Goal: Task Accomplishment & Management: Manage account settings

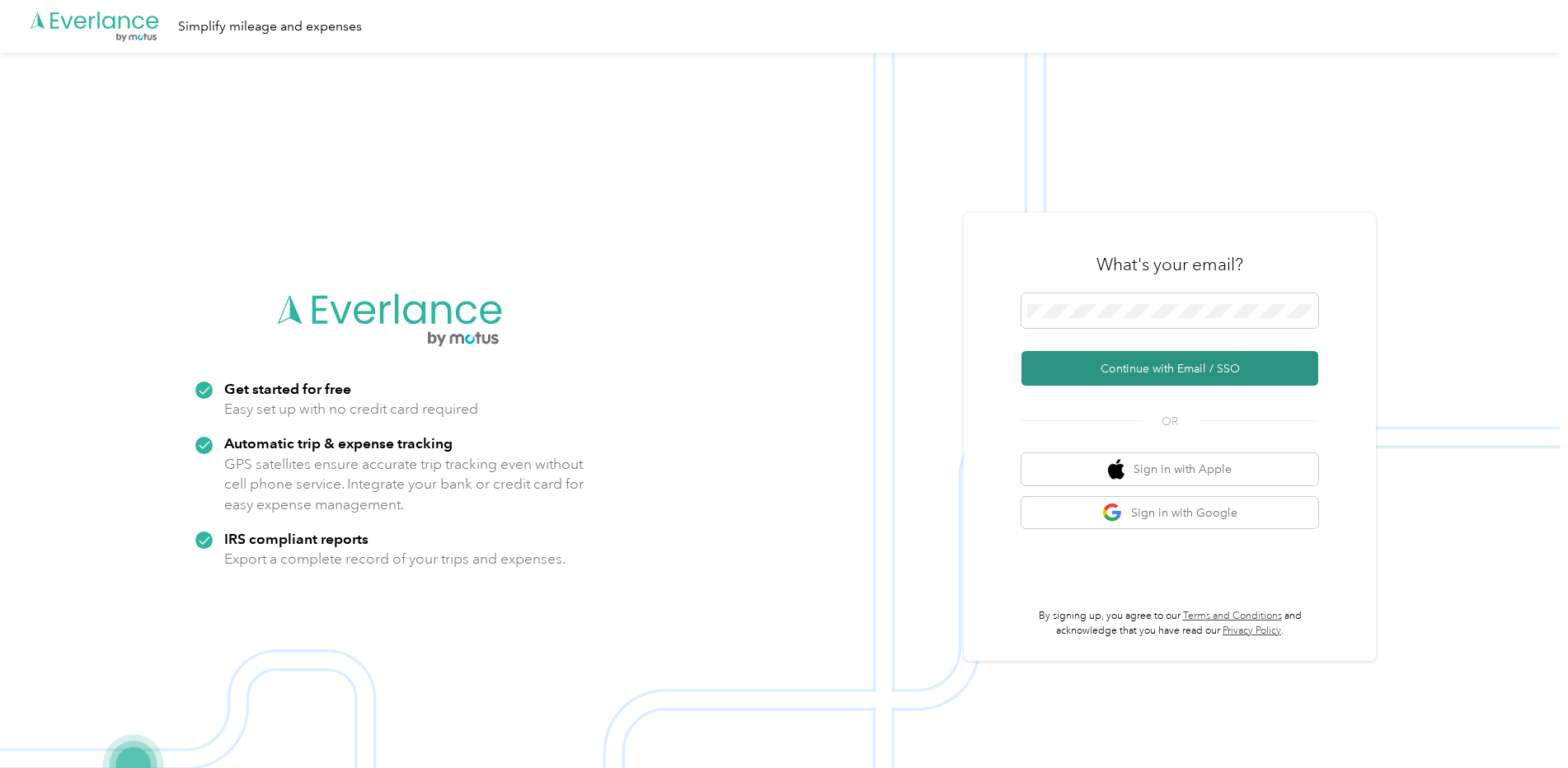
click at [1104, 374] on button "Continue with Email / SSO" at bounding box center [1170, 368] width 297 height 34
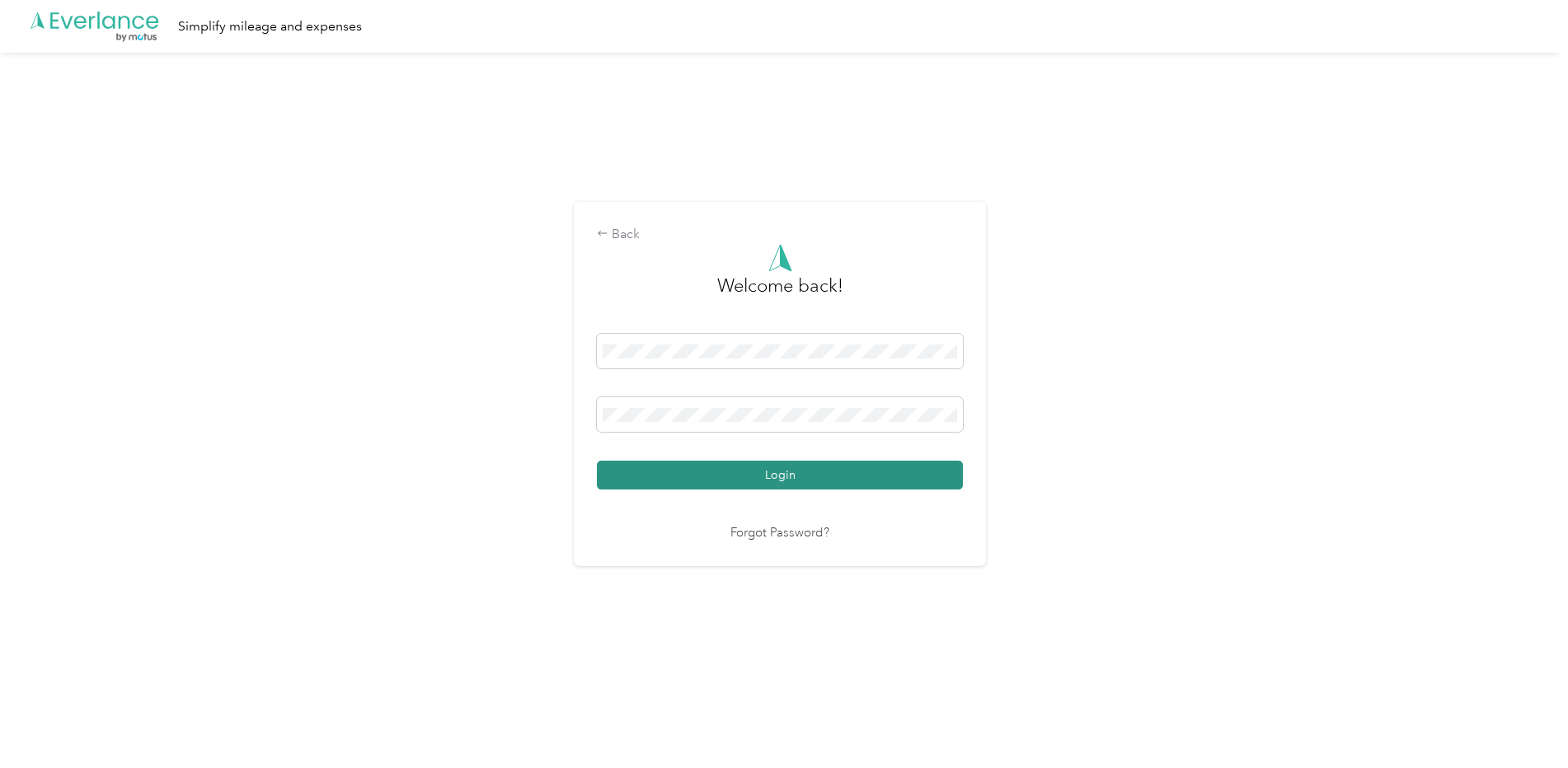
click at [737, 480] on button "Login" at bounding box center [780, 475] width 366 height 29
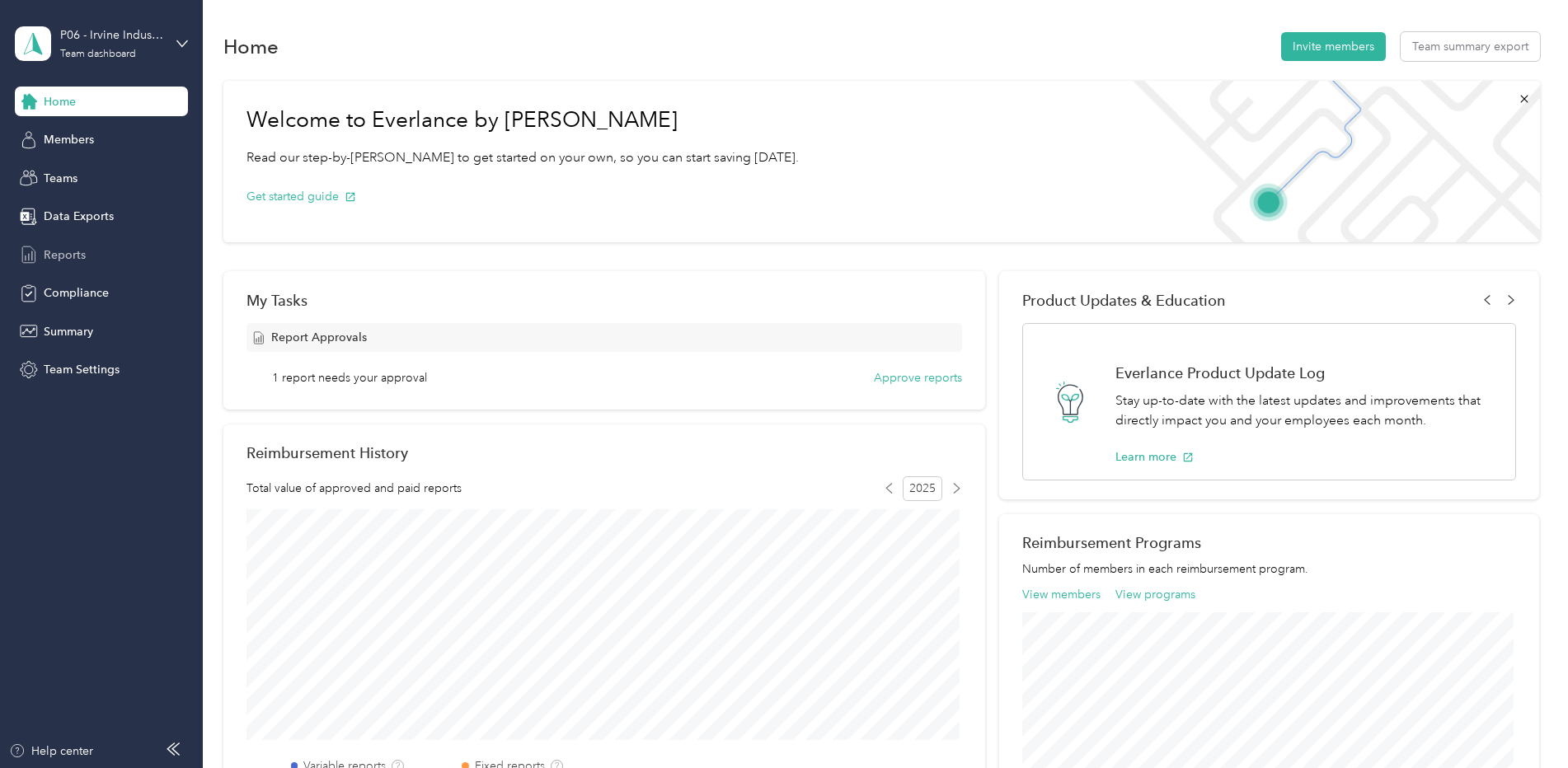
click at [68, 254] on span "Reports" at bounding box center [64, 254] width 42 height 18
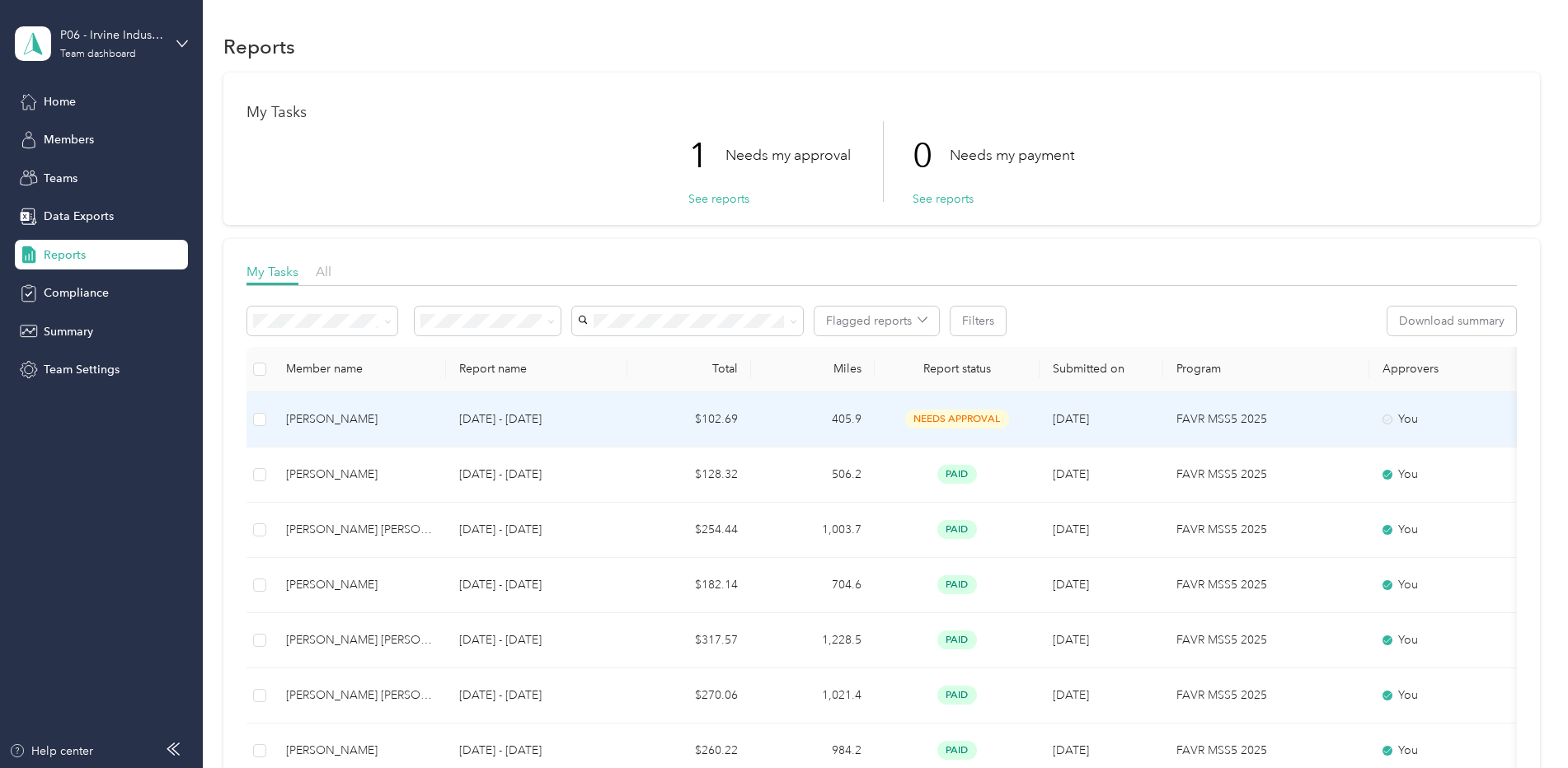
click at [531, 414] on p "[DATE] - [DATE]" at bounding box center [536, 420] width 155 height 19
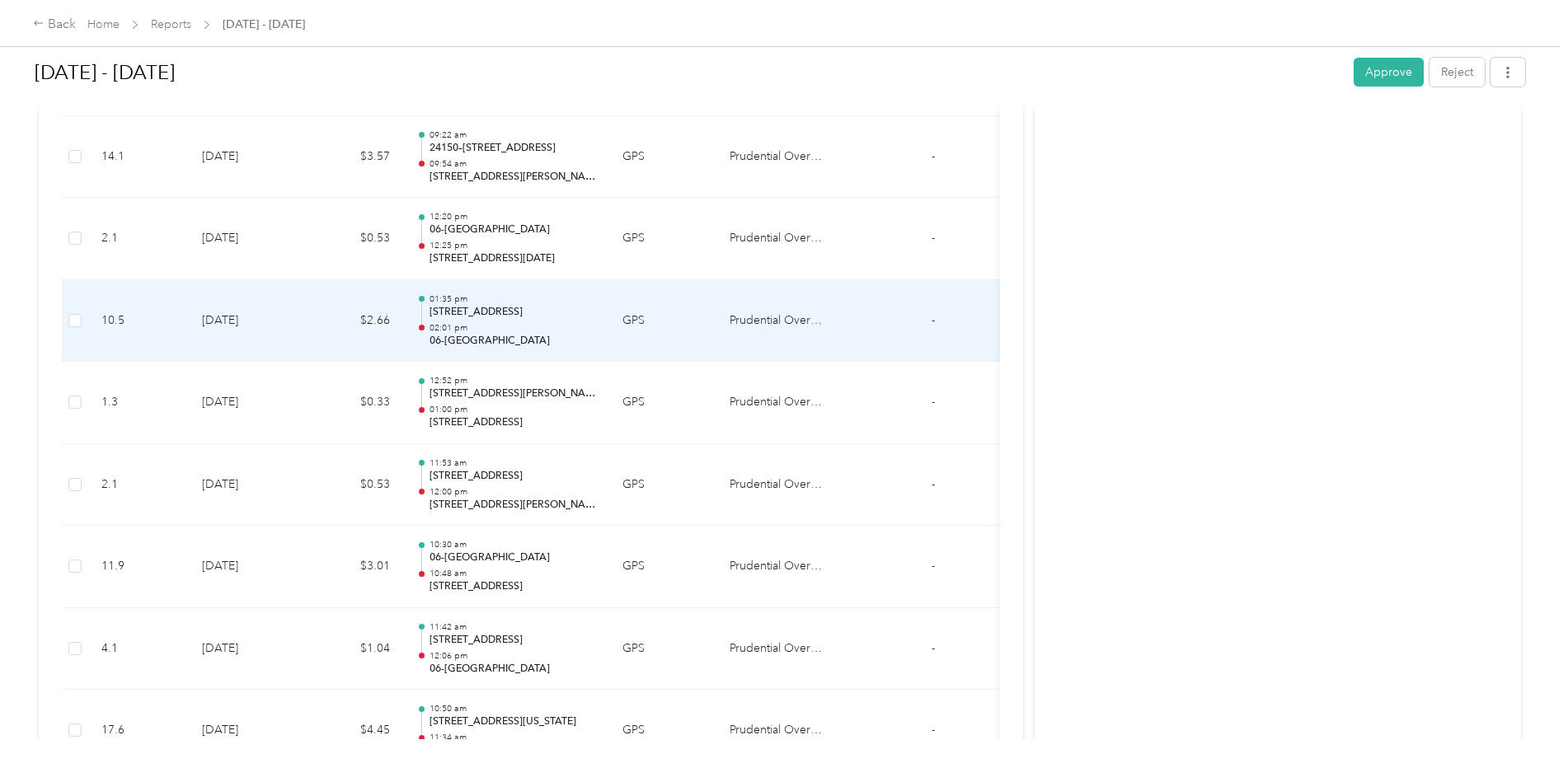
scroll to position [2037, 0]
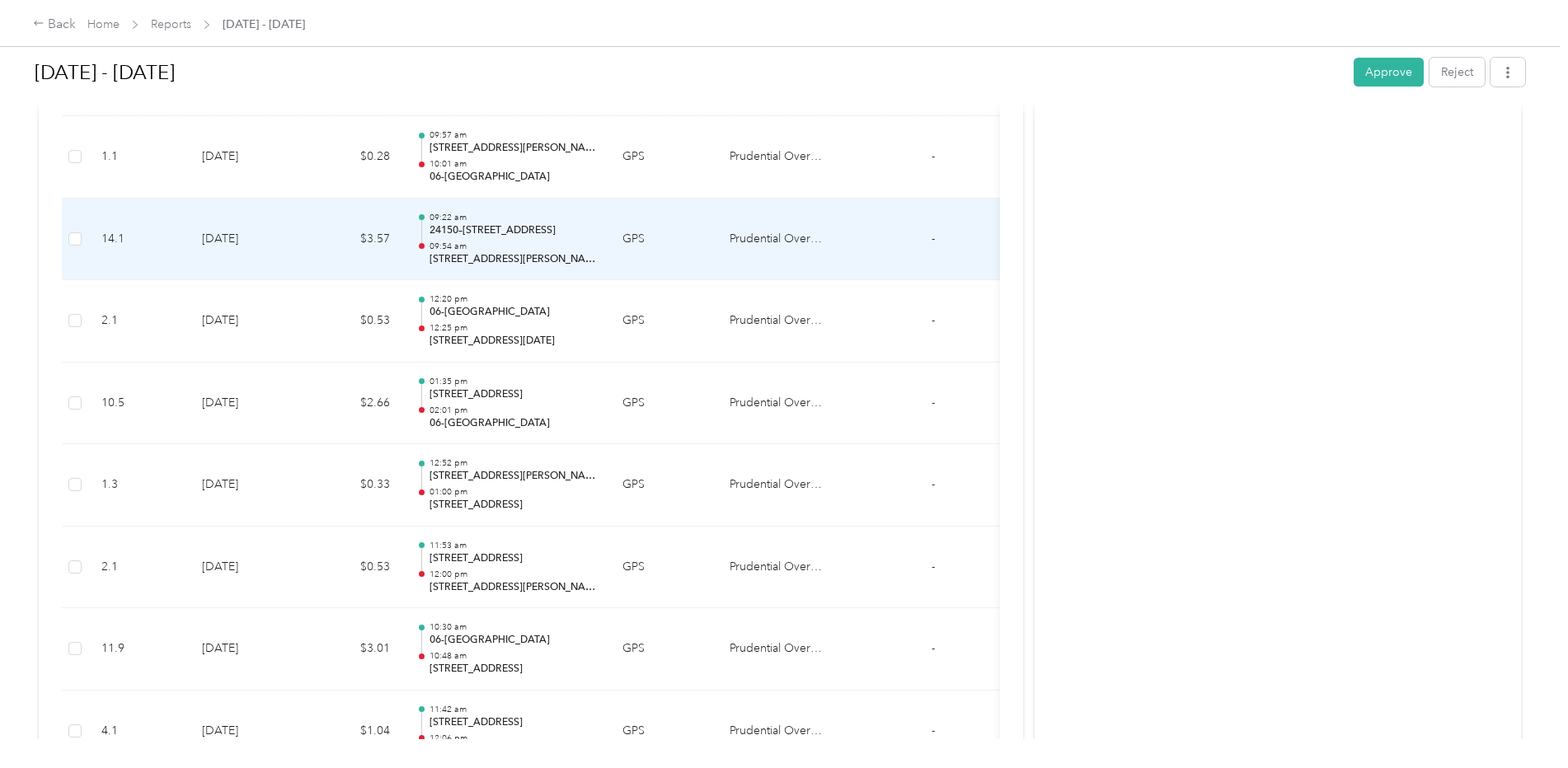
click at [503, 238] on p "24150–[STREET_ADDRESS]" at bounding box center [512, 231] width 166 height 15
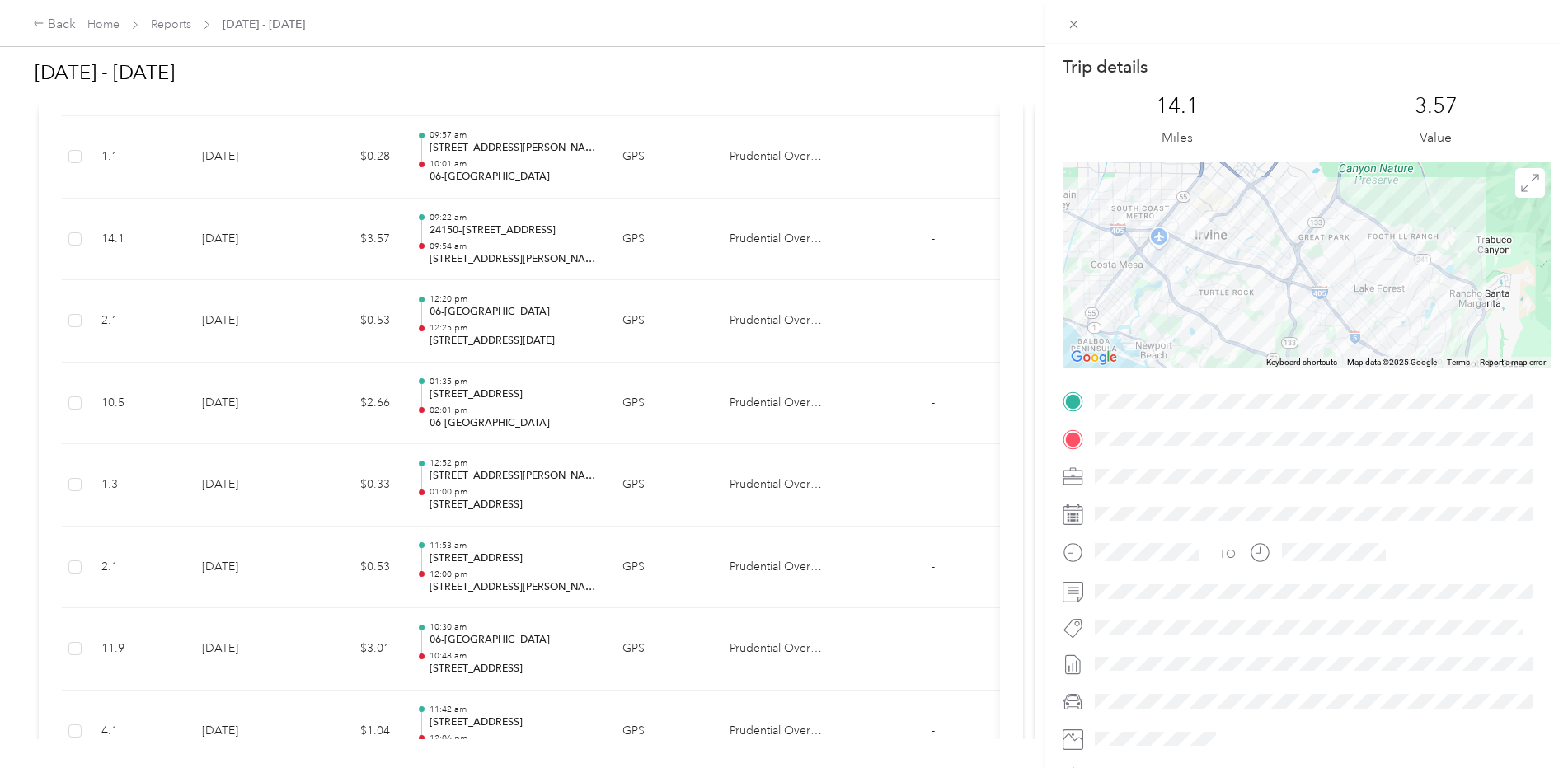
click at [481, 246] on div "Trip details This trip cannot be edited because it is either under review, appr…" at bounding box center [784, 384] width 1568 height 768
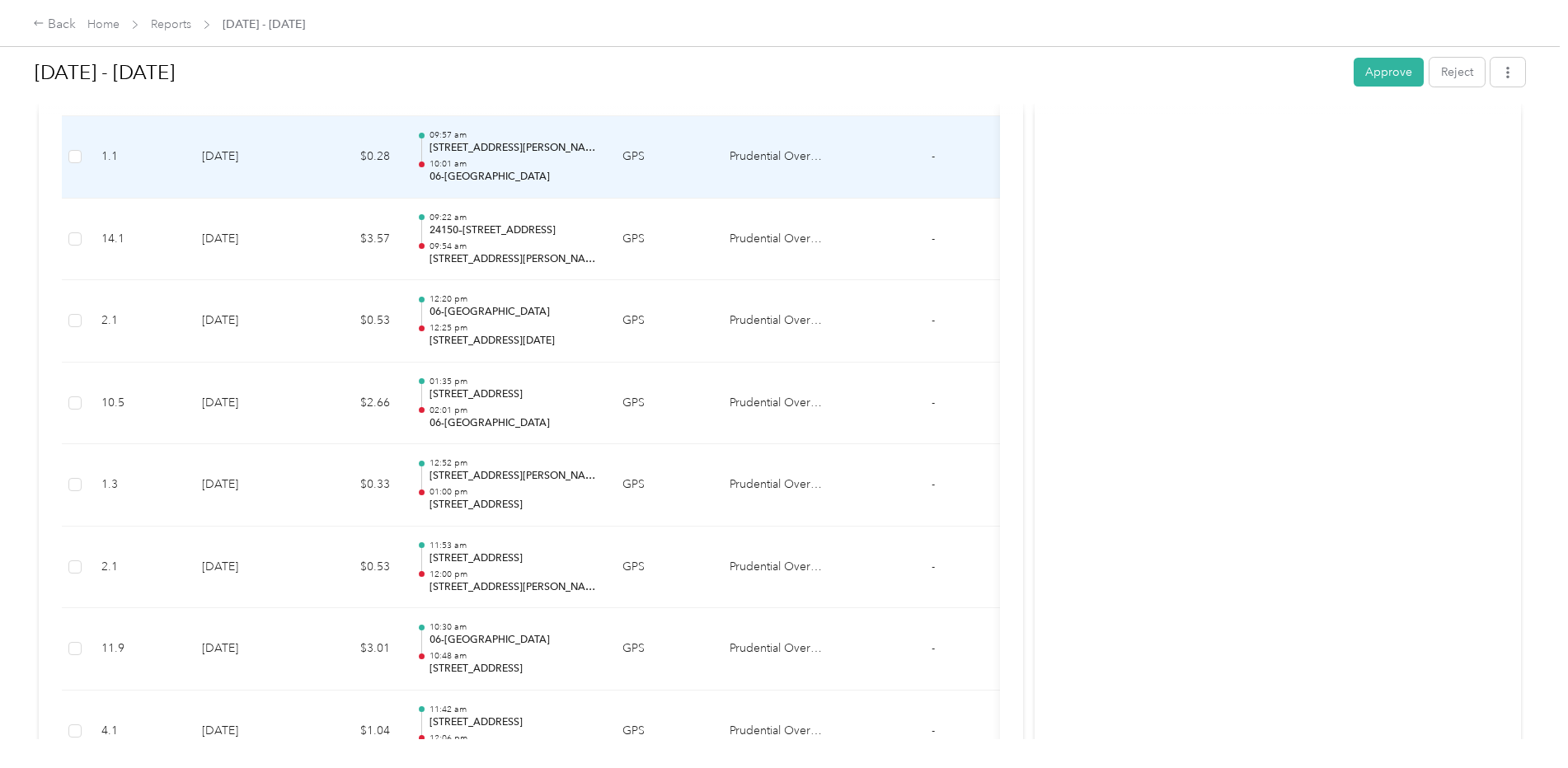
click at [475, 153] on p "[STREET_ADDRESS][PERSON_NAME]" at bounding box center [512, 149] width 166 height 15
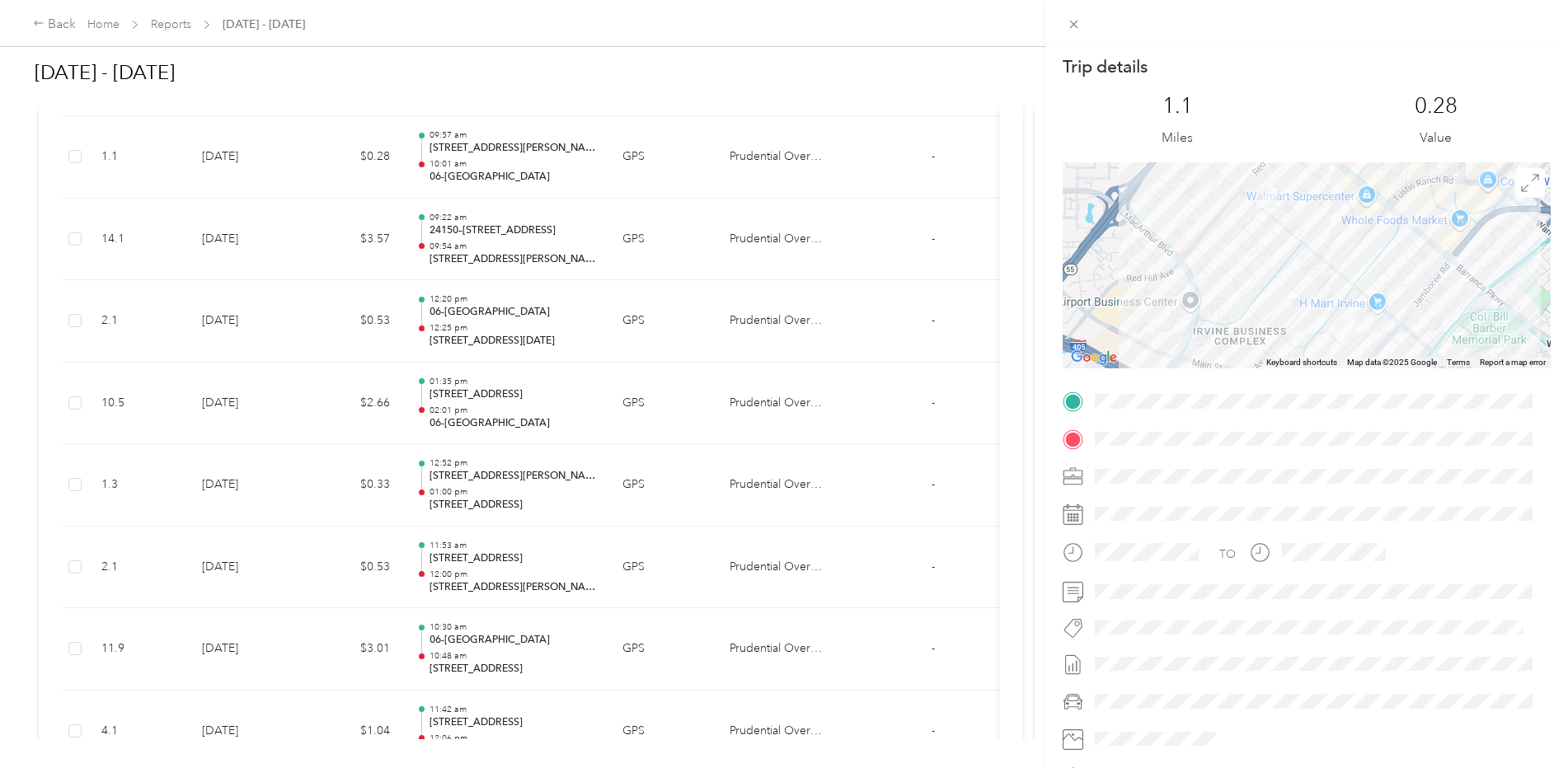
click at [490, 234] on div "Trip details This trip cannot be edited because it is either under review, appr…" at bounding box center [784, 384] width 1568 height 768
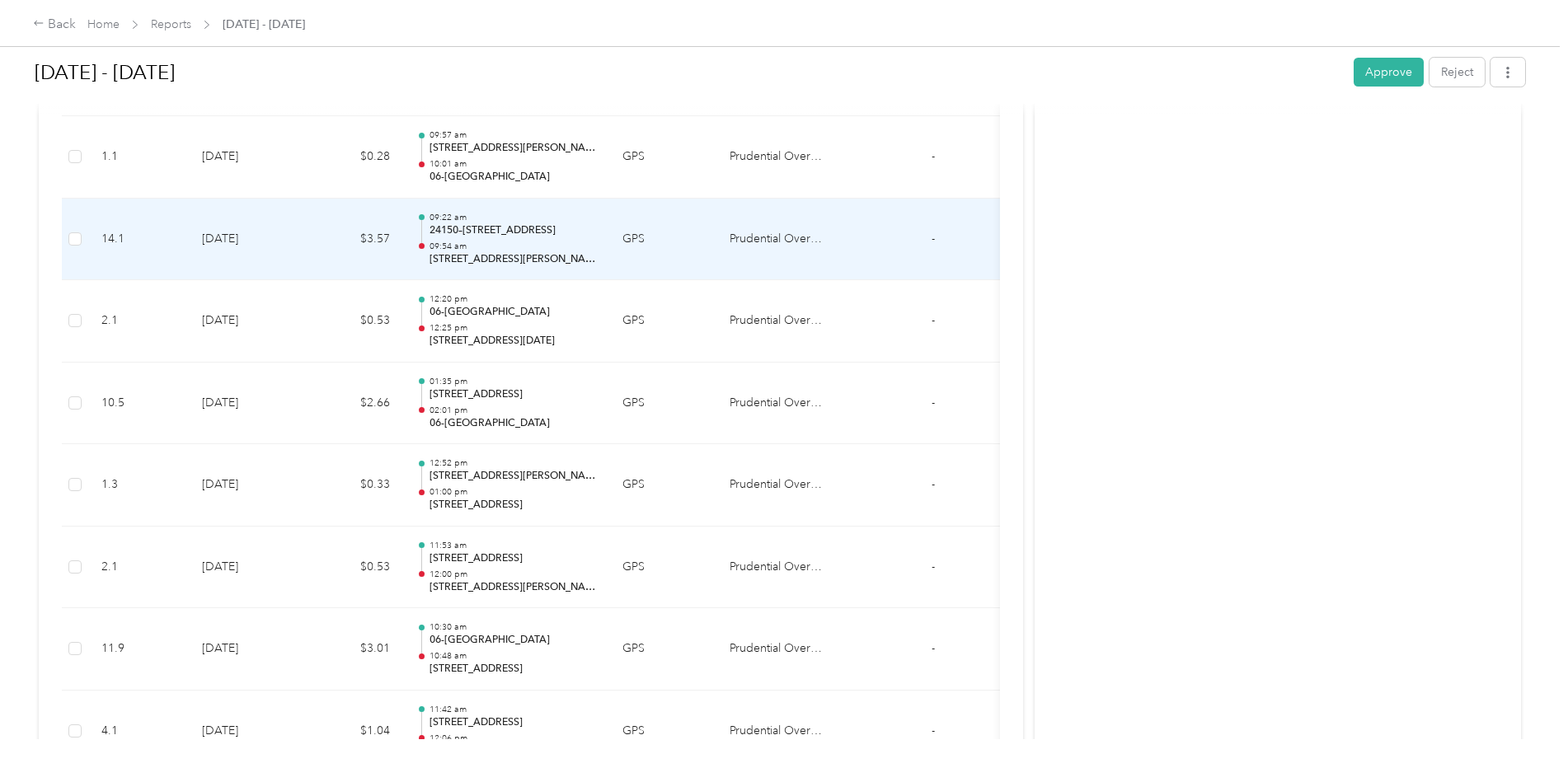
click at [493, 246] on p "09:54 am" at bounding box center [512, 246] width 166 height 11
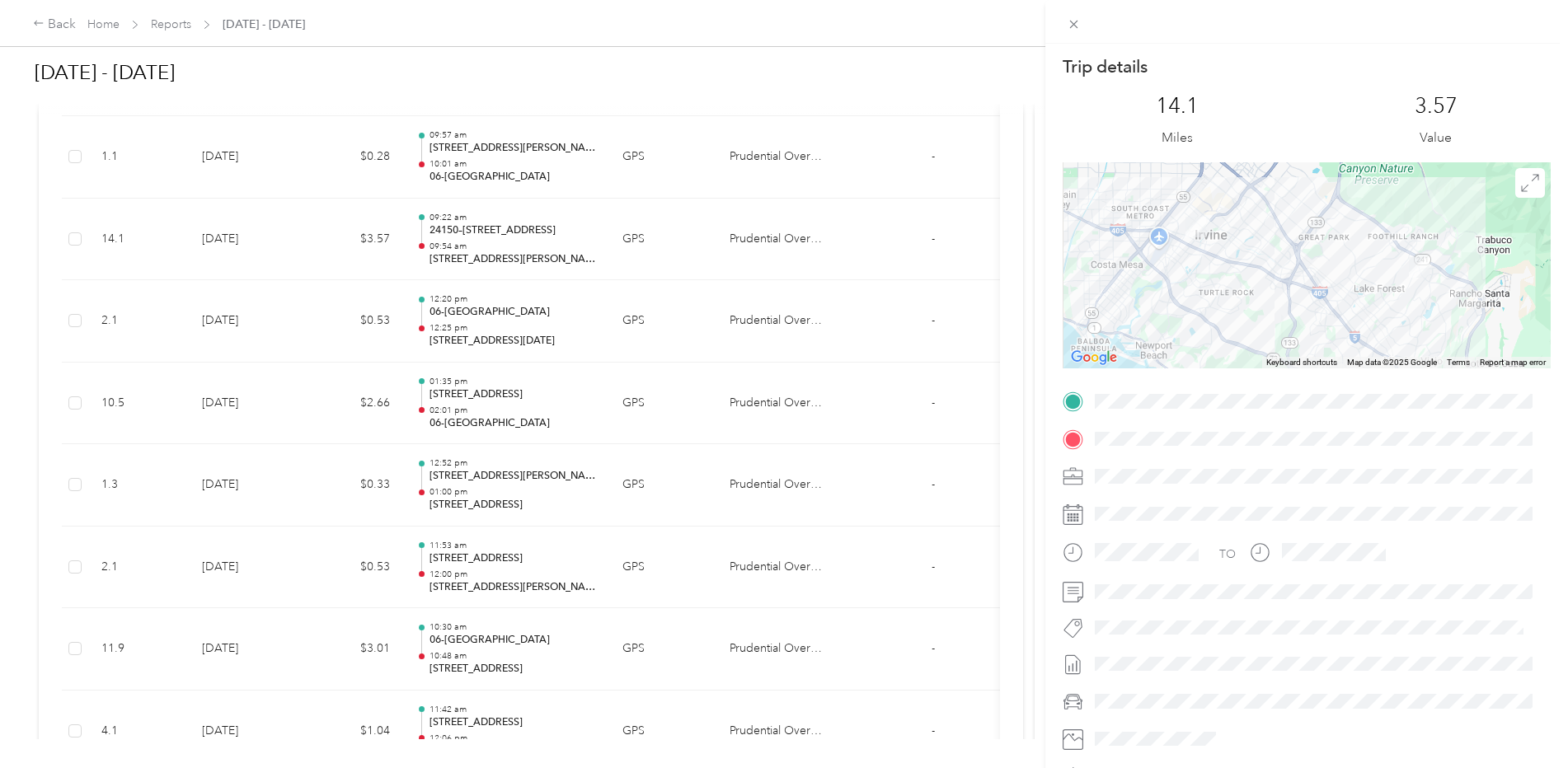
click at [503, 246] on div "Trip details This trip cannot be edited because it is either under review, appr…" at bounding box center [784, 384] width 1568 height 768
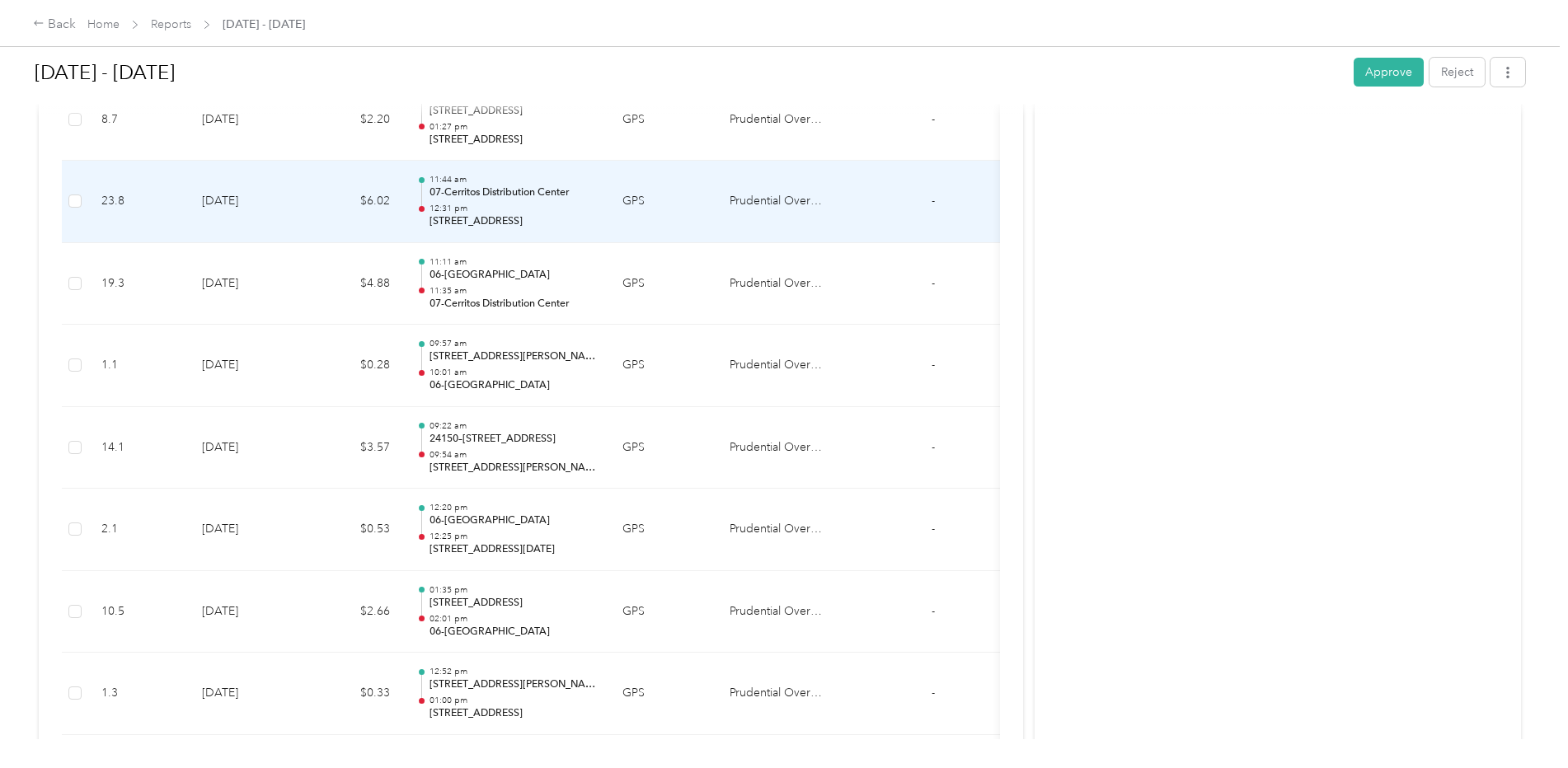
scroll to position [1790, 0]
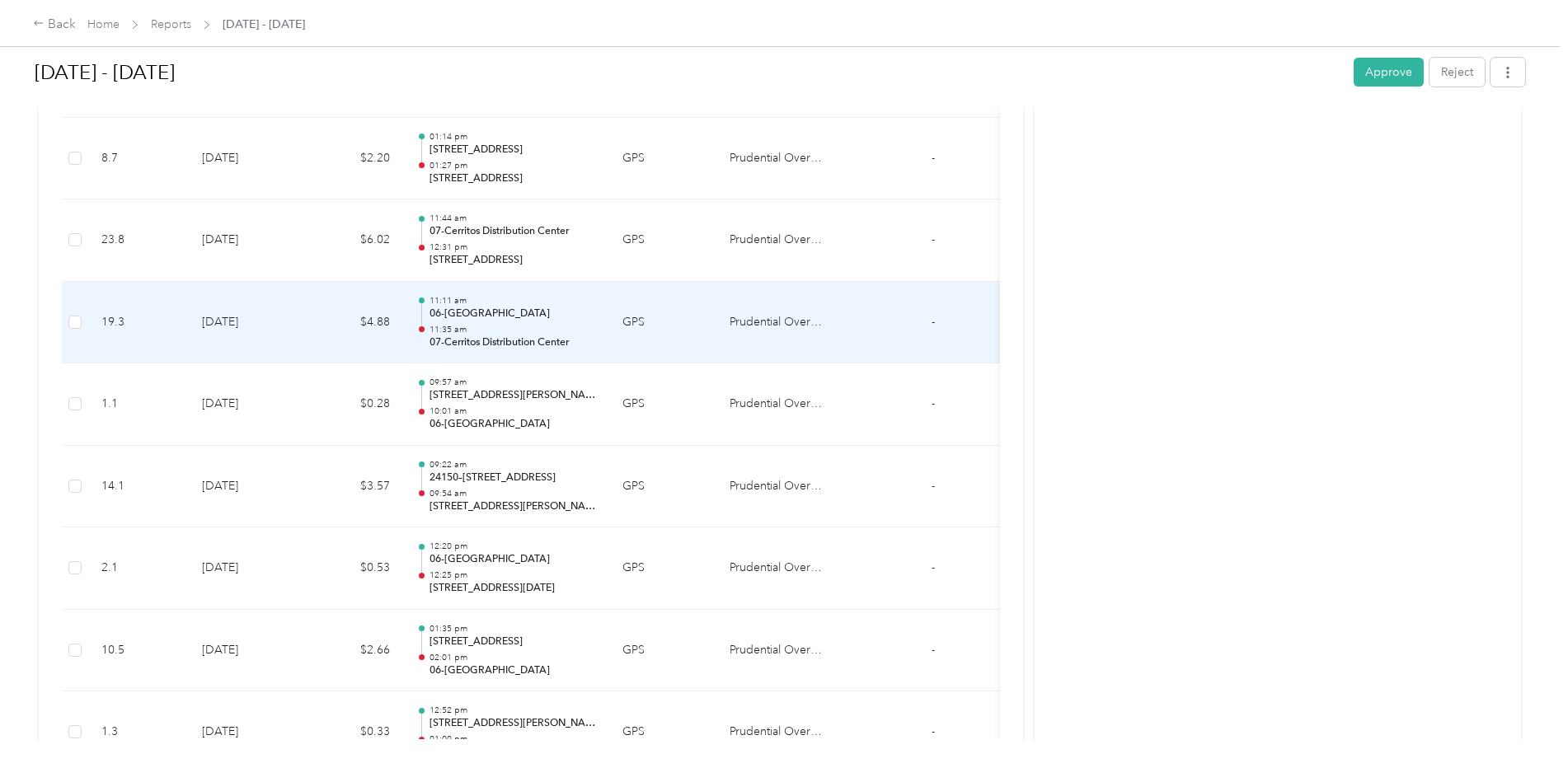
click at [499, 319] on p "06-[GEOGRAPHIC_DATA]" at bounding box center [512, 314] width 166 height 15
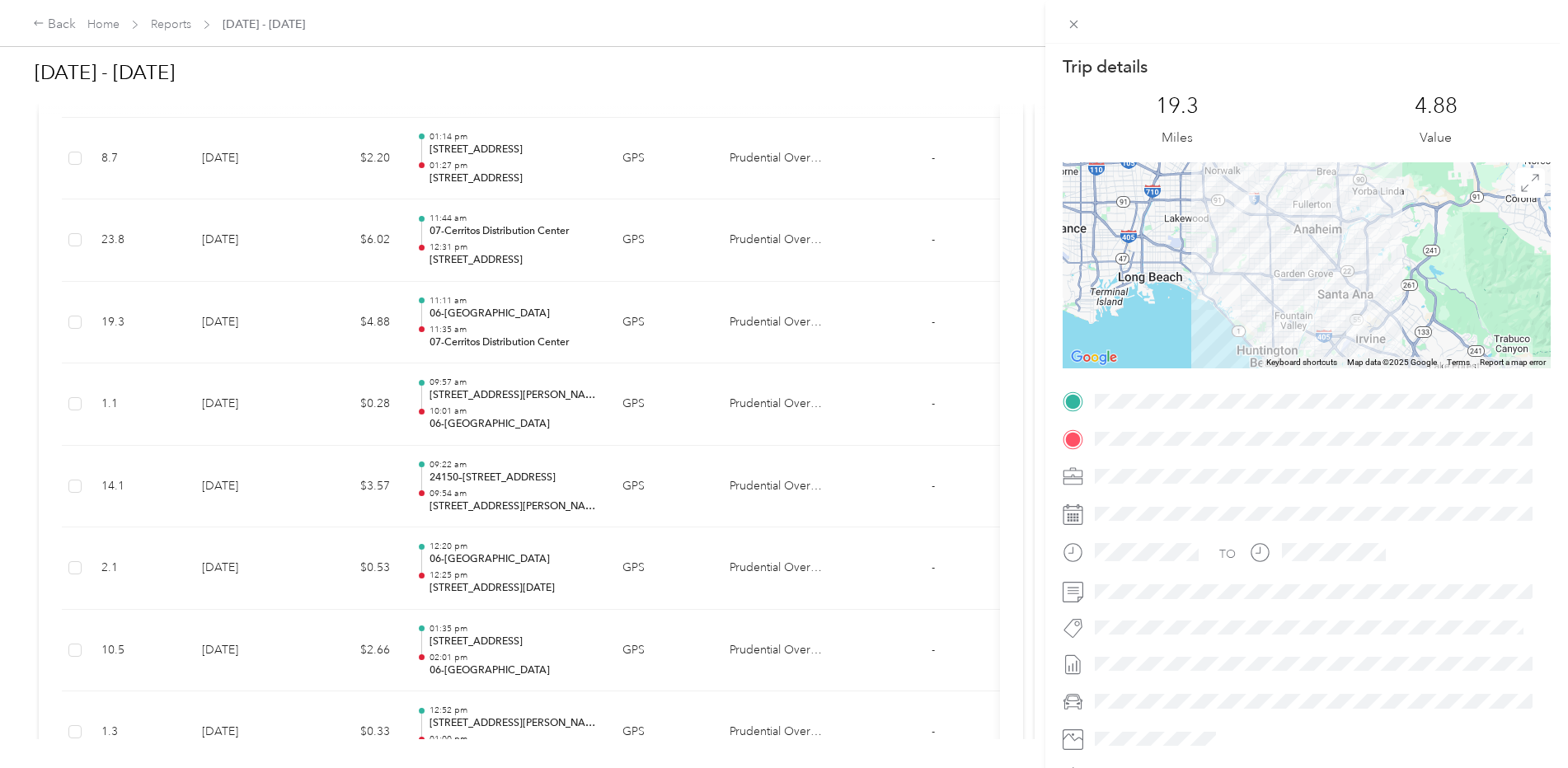
click at [472, 498] on div "Trip details This trip cannot be edited because it is either under review, appr…" at bounding box center [784, 384] width 1568 height 768
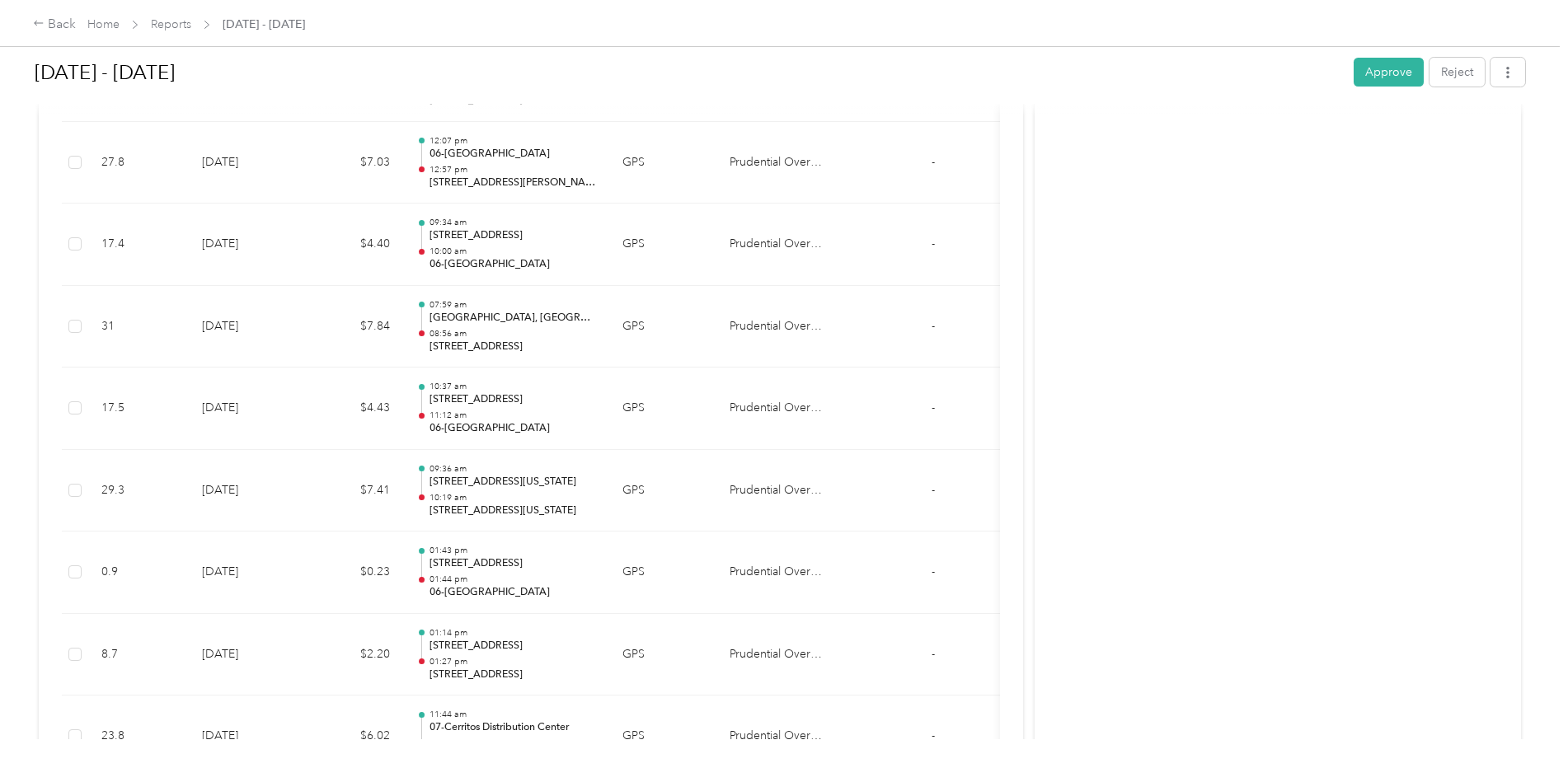
scroll to position [1484, 0]
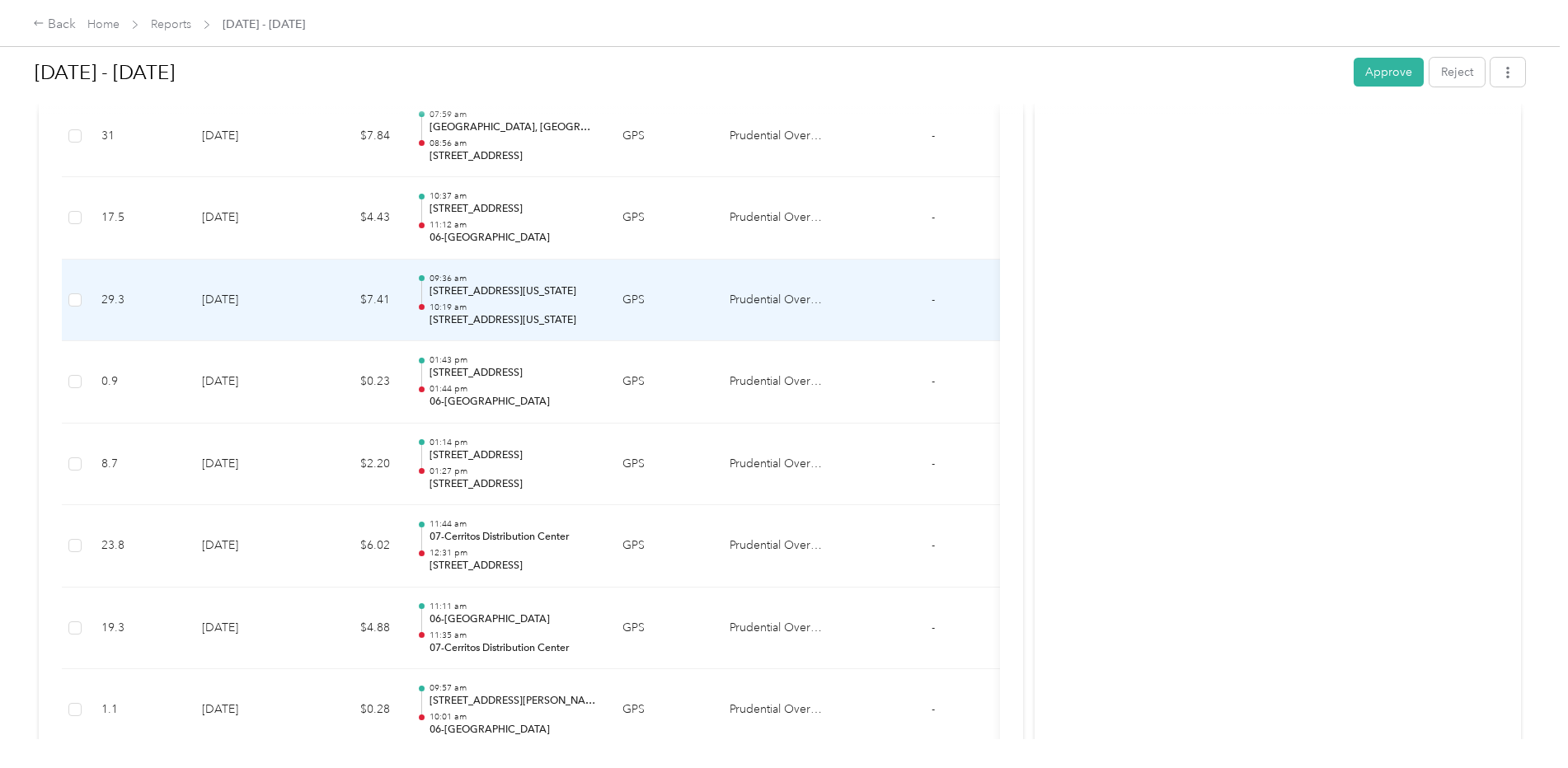
click at [482, 300] on div "09:36 am 20702, [GEOGRAPHIC_DATA], [GEOGRAPHIC_DATA][US_STATE] 10:19 am [STREET…" at bounding box center [512, 300] width 166 height 55
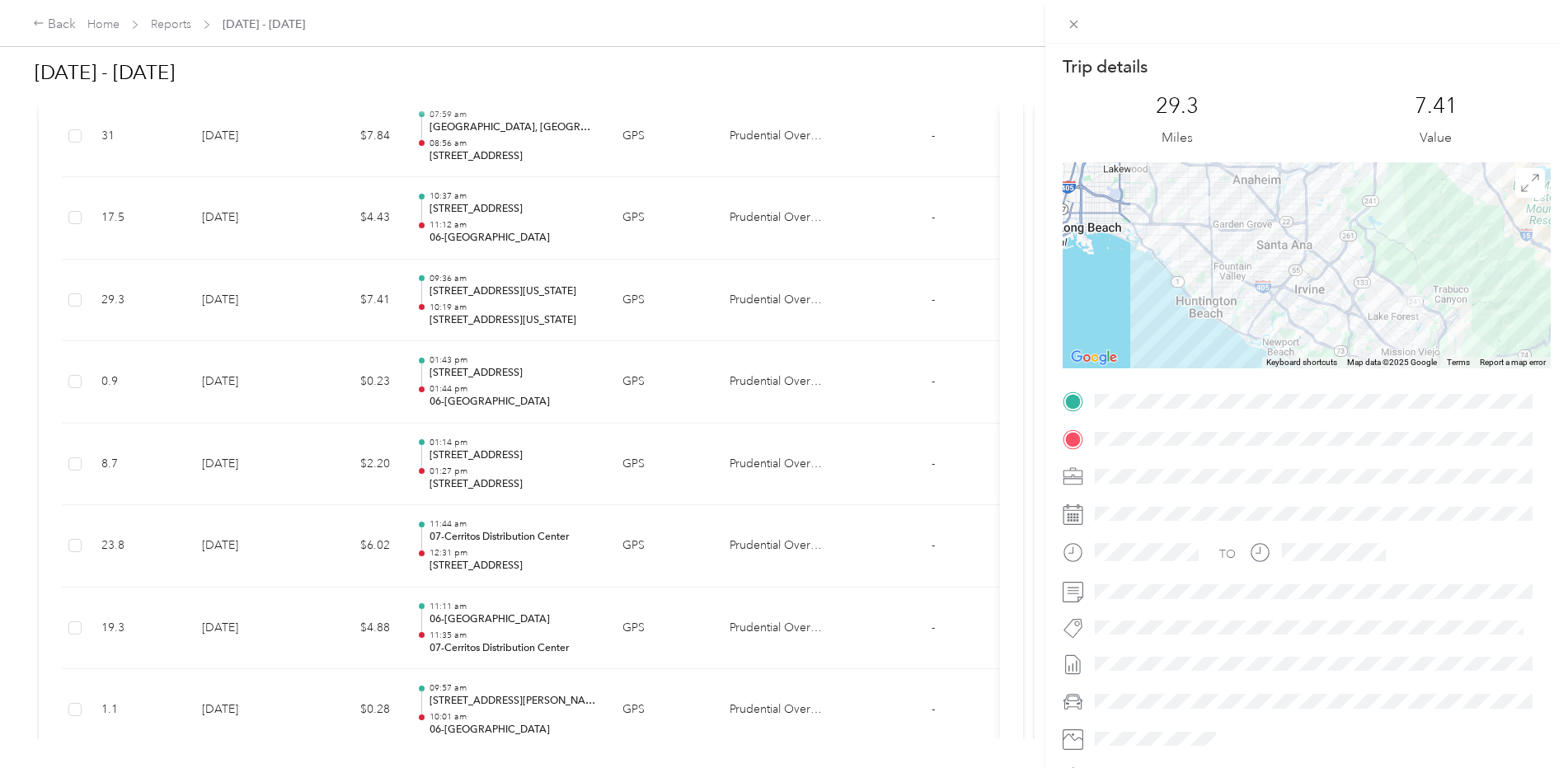
click at [495, 219] on div "Trip details This trip cannot be edited because it is either under review, appr…" at bounding box center [784, 384] width 1568 height 768
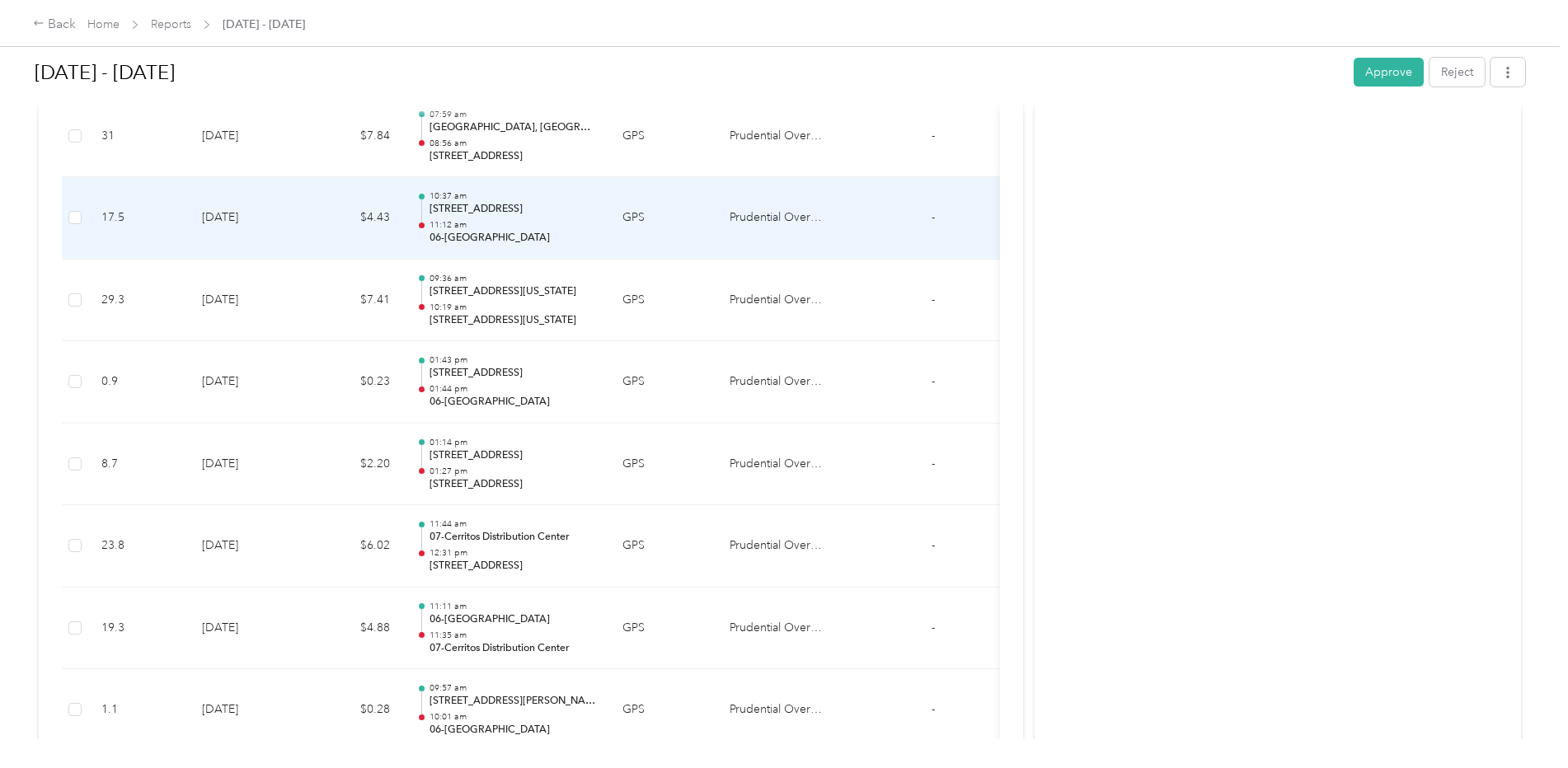
click at [495, 219] on p "11:12 am" at bounding box center [512, 225] width 166 height 11
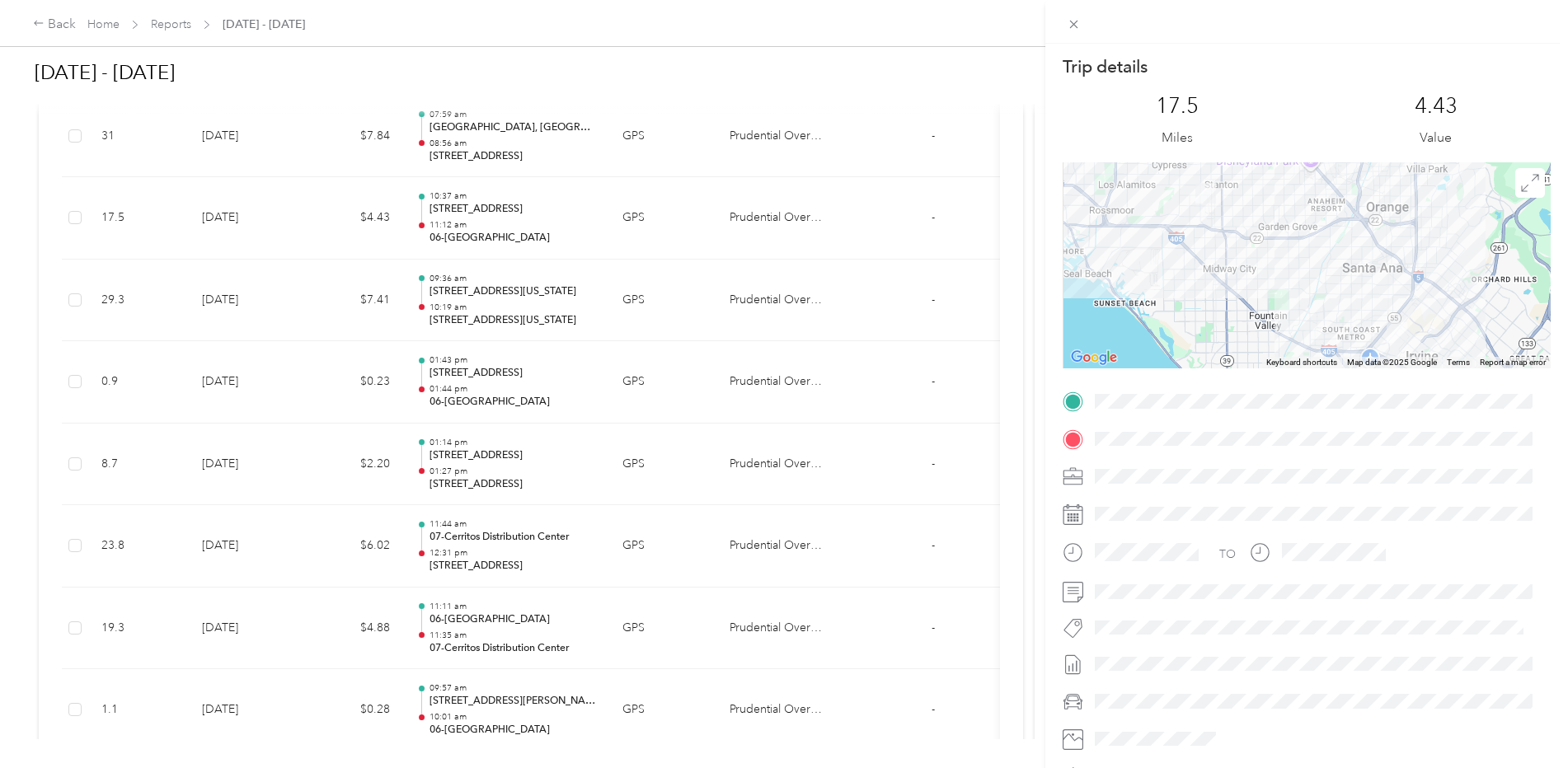
click at [476, 134] on div "Trip details This trip cannot be edited because it is either under review, appr…" at bounding box center [784, 384] width 1568 height 768
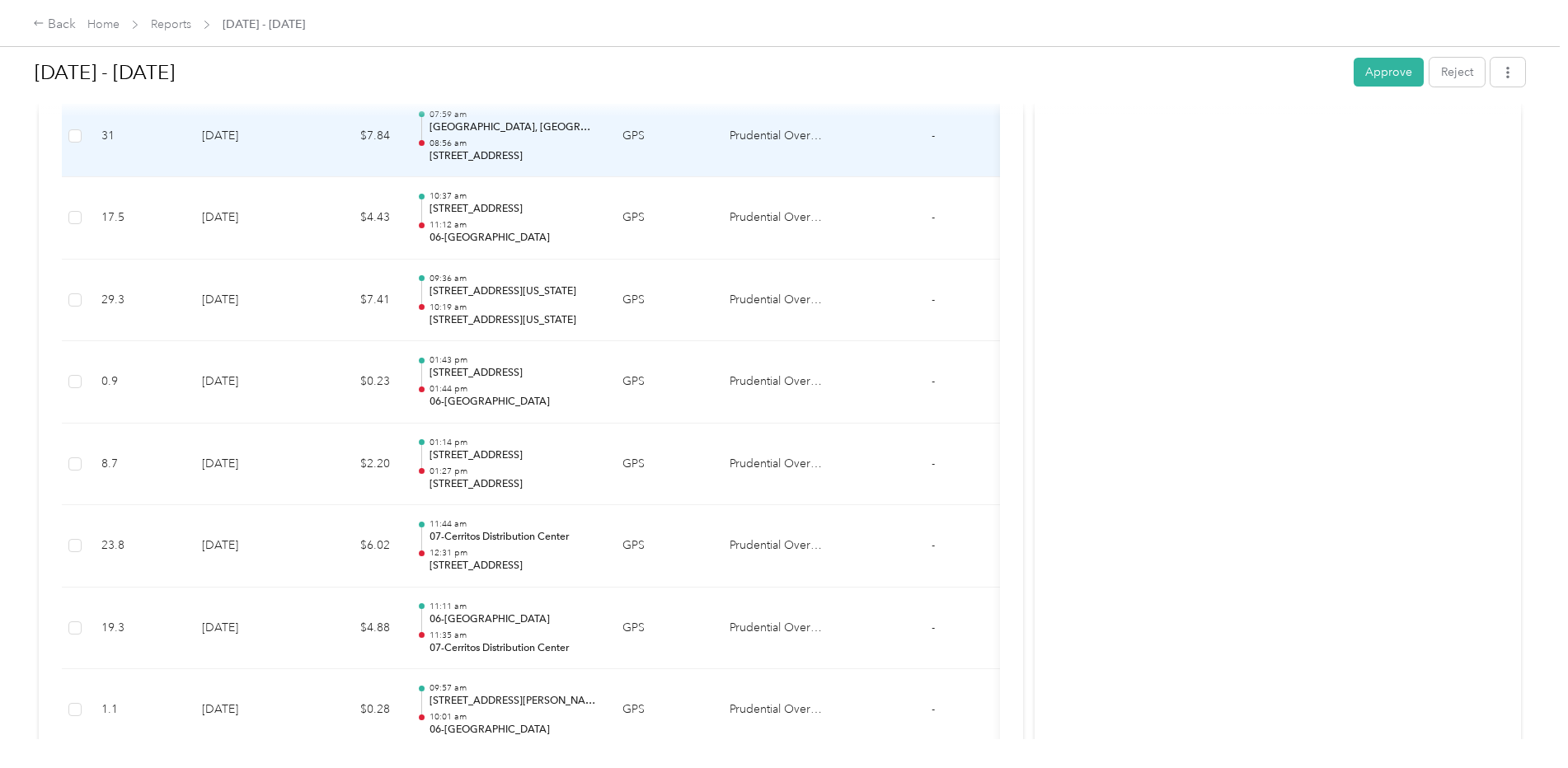
click at [475, 136] on div "07:59 am [GEOGRAPHIC_DATA], [GEOGRAPHIC_DATA], [GEOGRAPHIC_DATA], [GEOGRAPHIC_D…" at bounding box center [512, 136] width 166 height 55
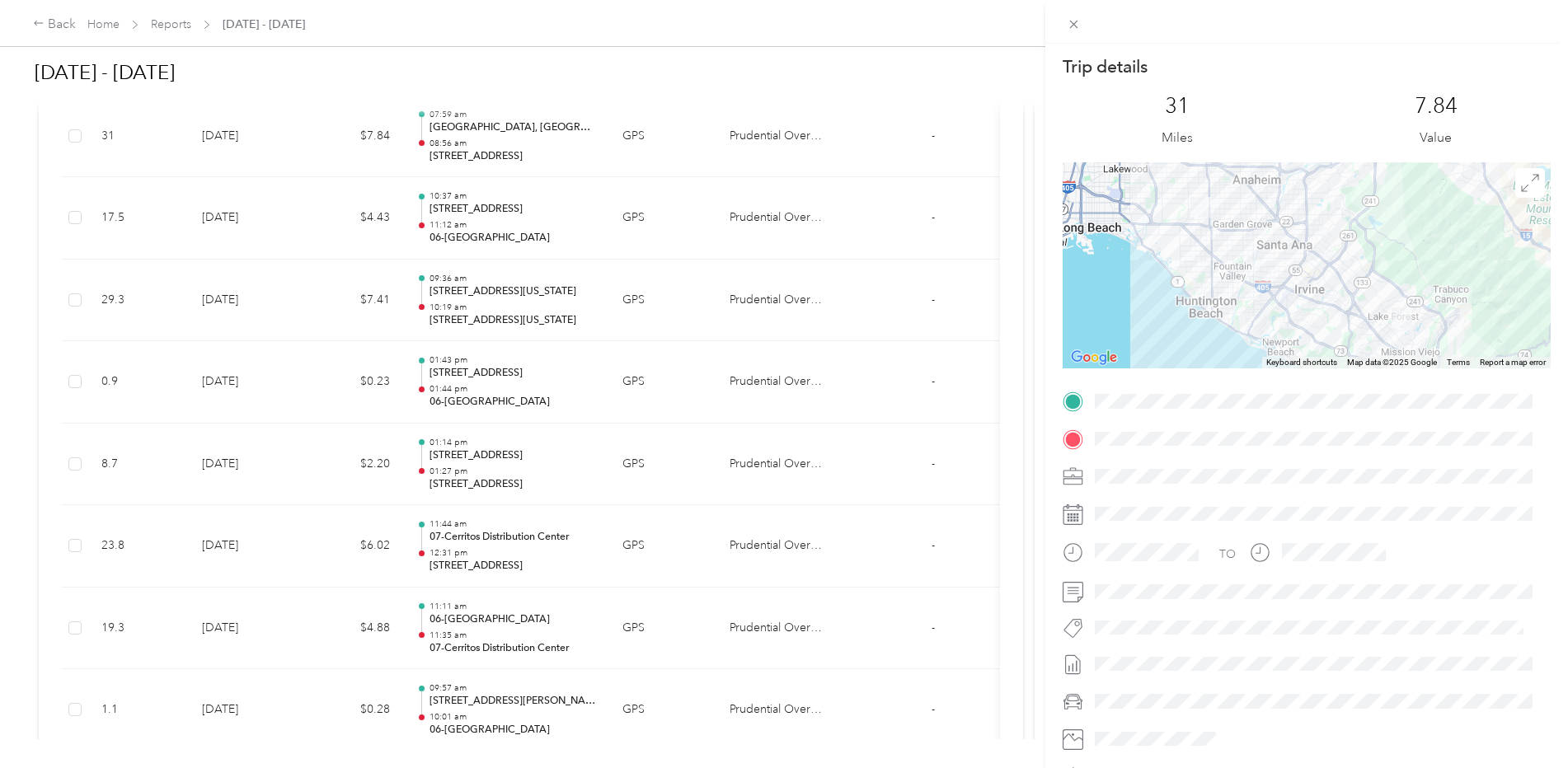
click at [503, 152] on div "Trip details This trip cannot be edited because it is either under review, appr…" at bounding box center [784, 384] width 1568 height 768
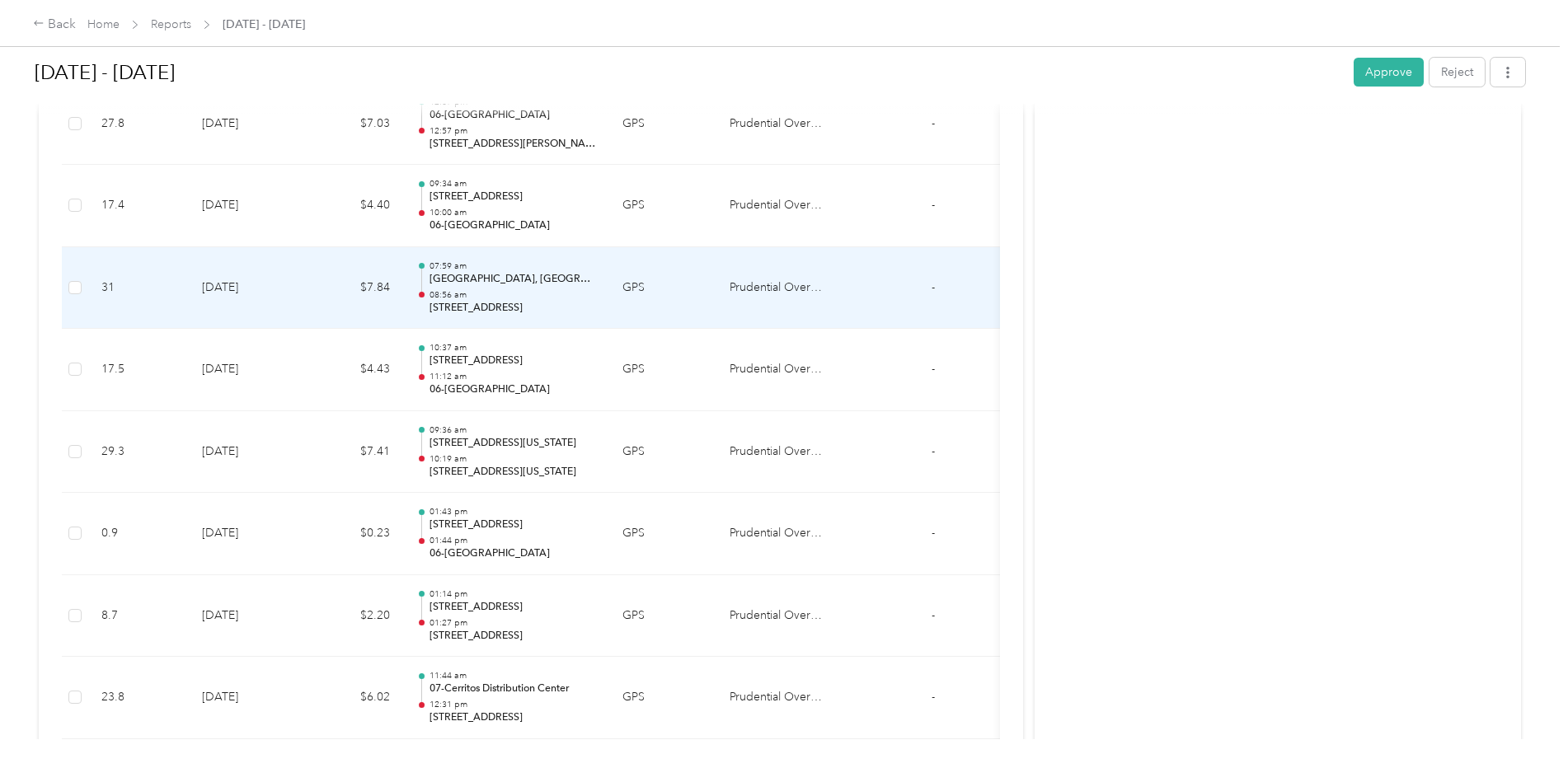
scroll to position [1319, 0]
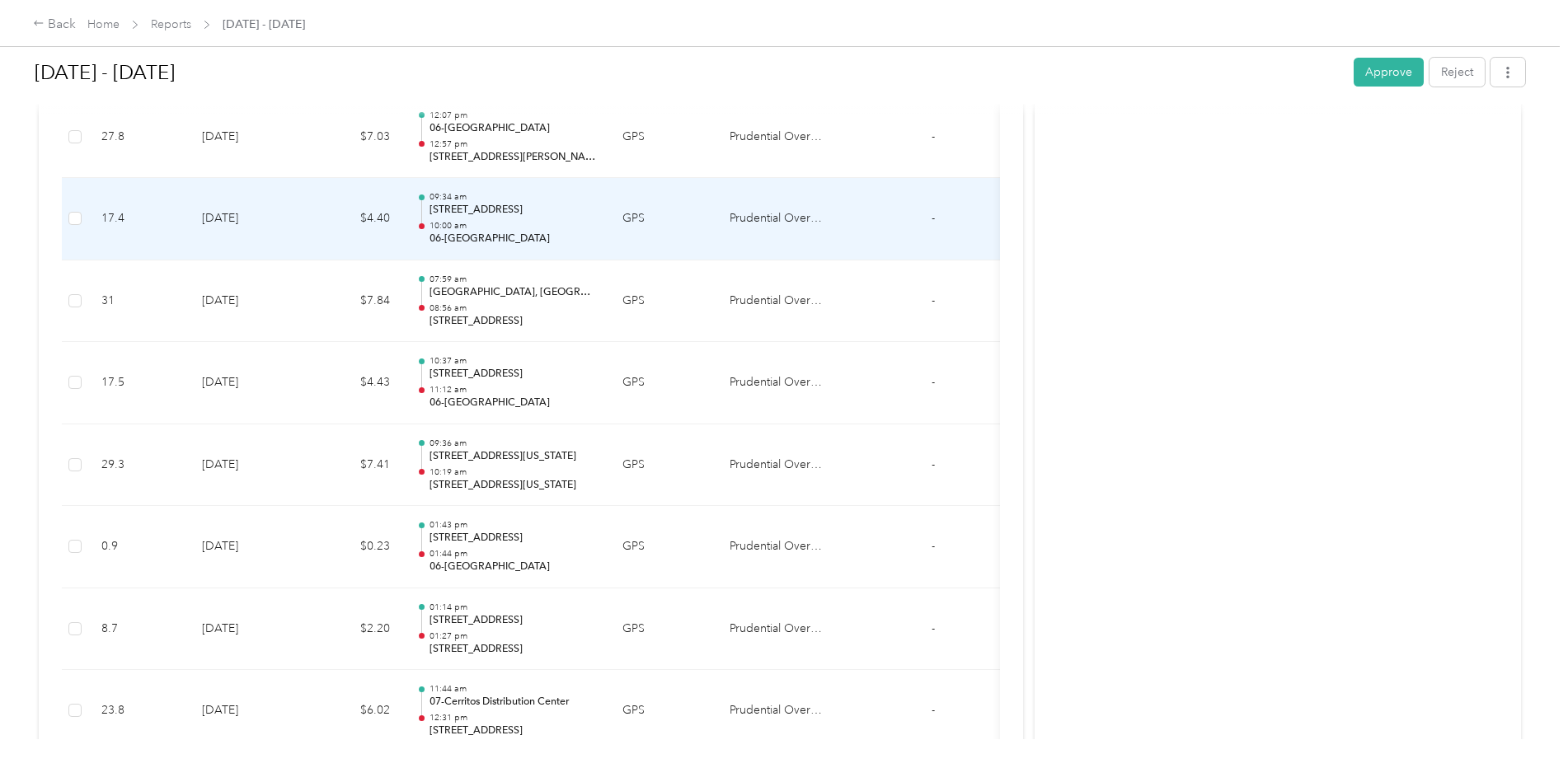
click at [498, 228] on p "10:00 am" at bounding box center [512, 226] width 166 height 11
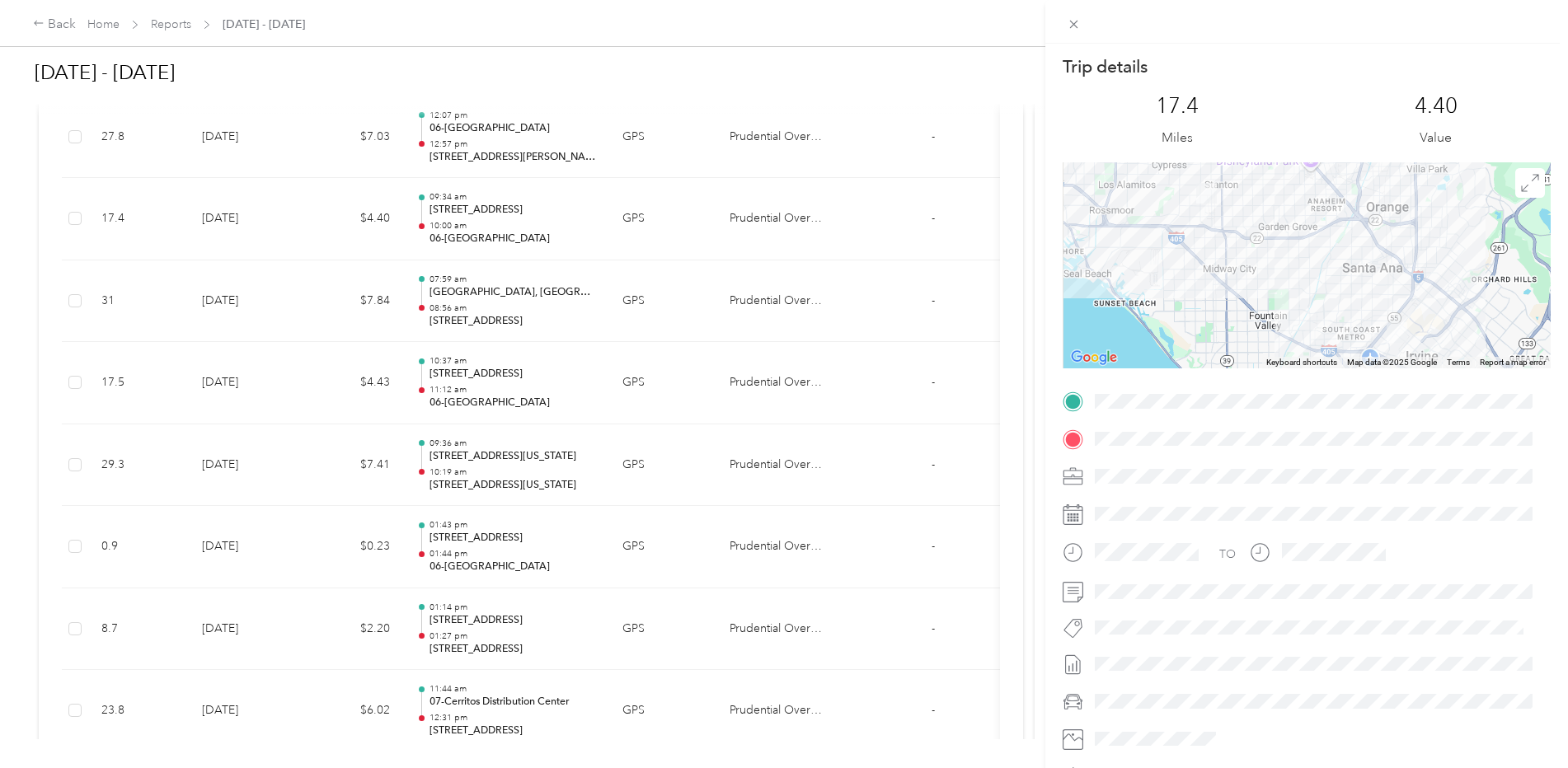
click at [463, 137] on div "Trip details This trip cannot be edited because it is either under review, appr…" at bounding box center [784, 384] width 1568 height 768
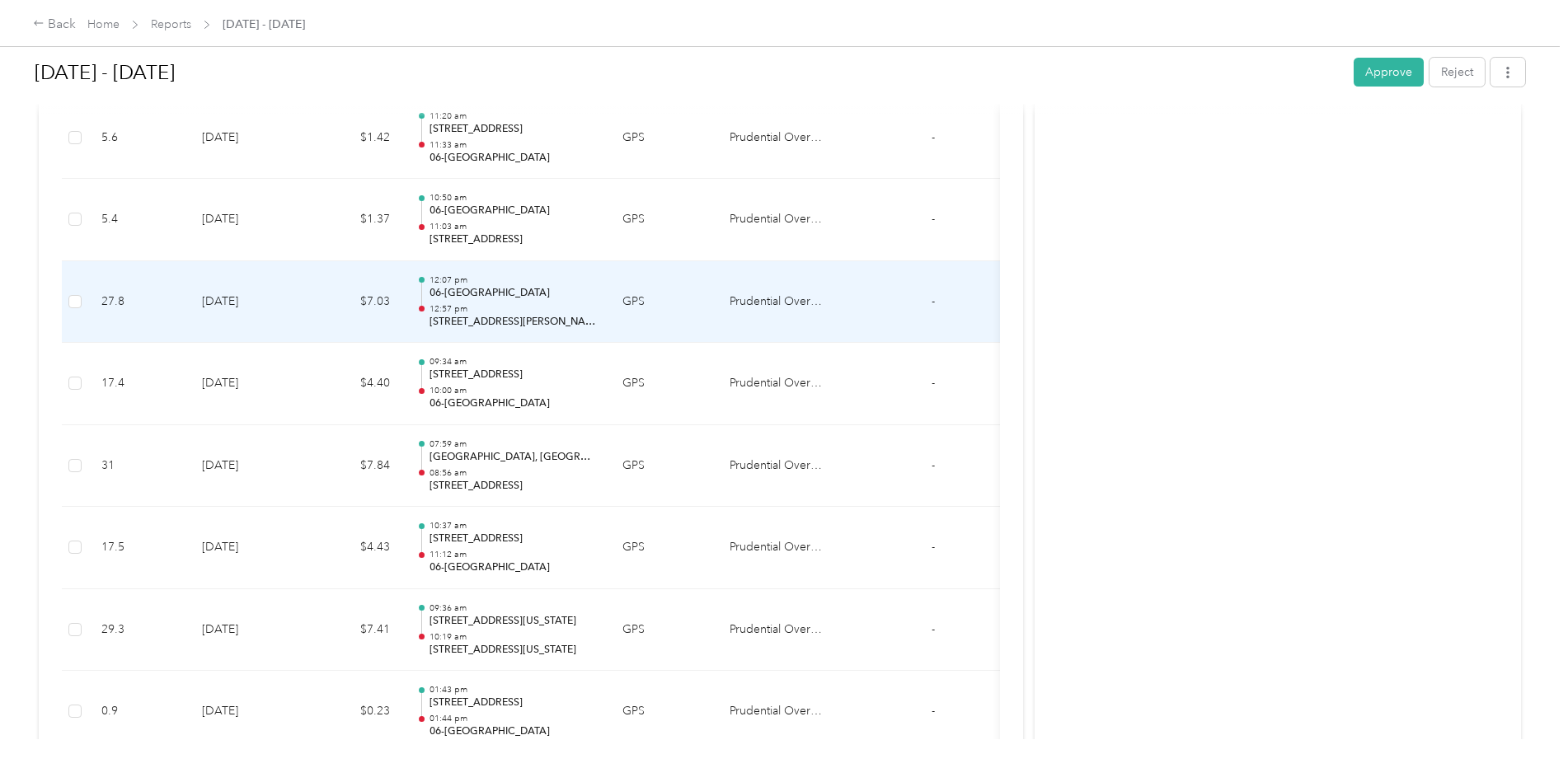
scroll to position [1072, 0]
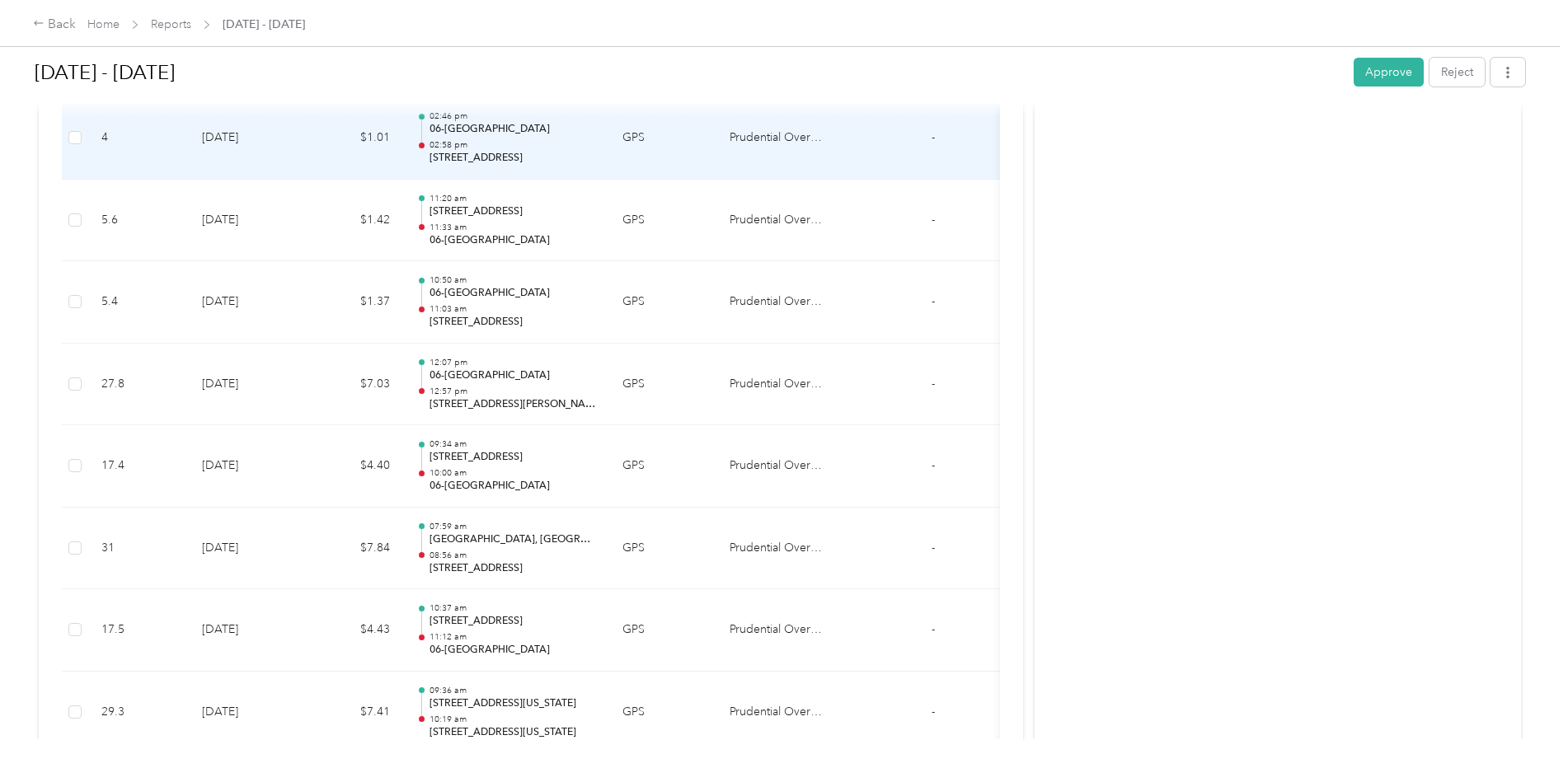
click at [502, 143] on p "02:58 pm" at bounding box center [512, 145] width 166 height 11
